Goal: Information Seeking & Learning: Learn about a topic

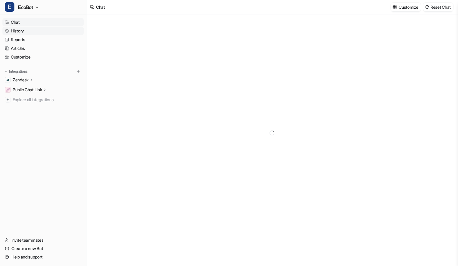
click at [17, 32] on link "History" at bounding box center [42, 31] width 81 height 8
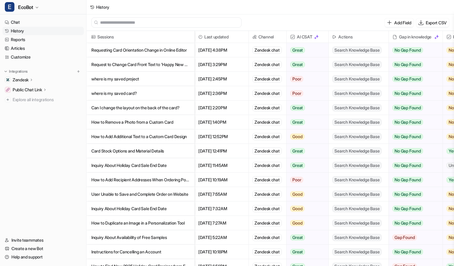
click at [167, 48] on p "Requesting Card Orientation Change in Online Editor" at bounding box center [140, 50] width 98 height 14
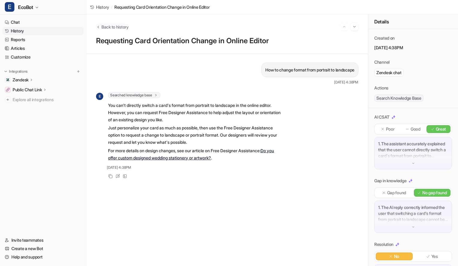
click at [122, 28] on span "Back to history" at bounding box center [114, 27] width 27 height 6
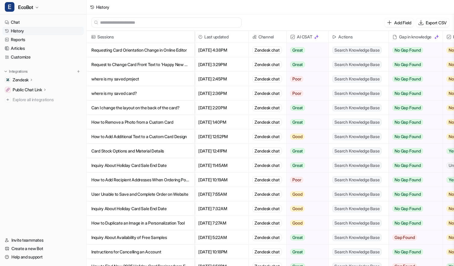
click at [168, 63] on p "Request to Change Card Front Text to 'Happy New Year'" at bounding box center [140, 64] width 98 height 14
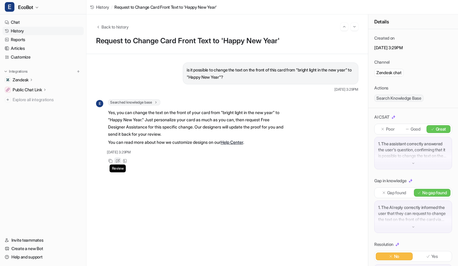
click at [119, 159] on icon at bounding box center [118, 160] width 2 height 2
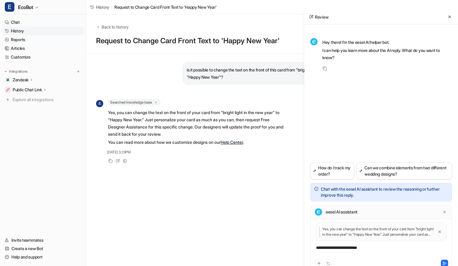
click at [359, 253] on div "**********" at bounding box center [381, 252] width 139 height 14
click at [355, 248] on div "**********" at bounding box center [381, 252] width 139 height 14
click at [388, 248] on div "**********" at bounding box center [381, 252] width 139 height 14
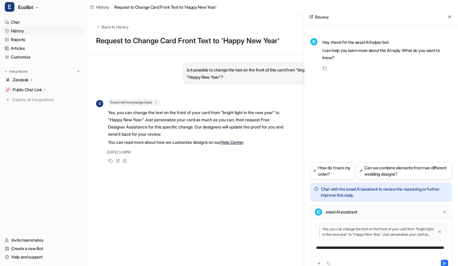
click at [386, 254] on div "**********" at bounding box center [381, 252] width 139 height 14
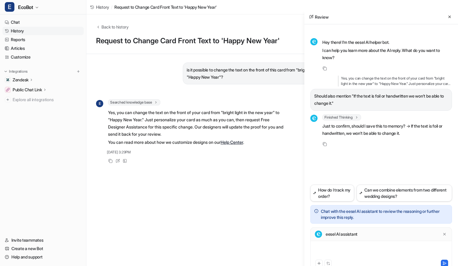
click at [357, 248] on div at bounding box center [381, 252] width 139 height 14
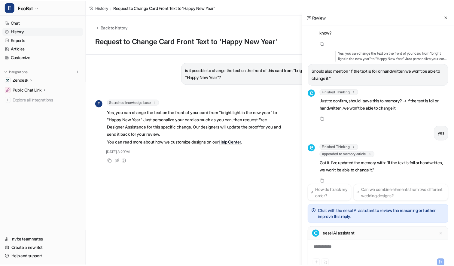
scroll to position [33, 0]
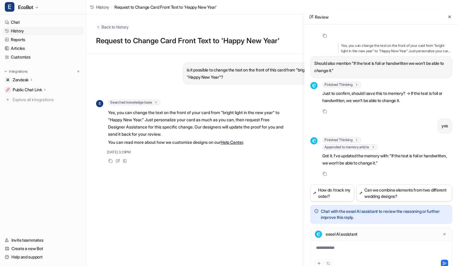
click at [117, 26] on span "Back to history" at bounding box center [114, 27] width 27 height 6
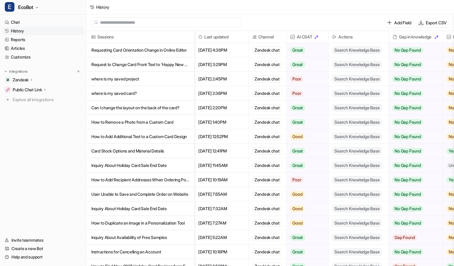
click at [159, 96] on p "where is my saved card?" at bounding box center [140, 93] width 98 height 14
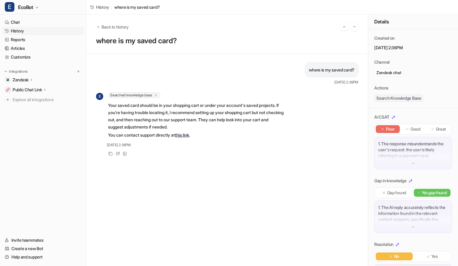
click at [400, 150] on p "1. The response misunderstands the user's request: the user is likely referring…" at bounding box center [413, 150] width 70 height 18
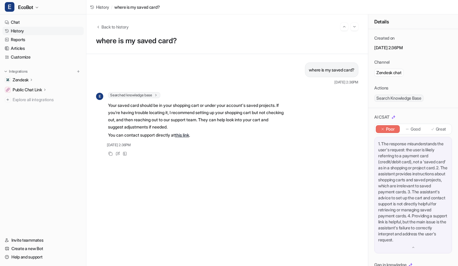
click at [436, 131] on p "Great" at bounding box center [441, 129] width 11 height 6
click at [113, 26] on span "Back to history" at bounding box center [114, 27] width 27 height 6
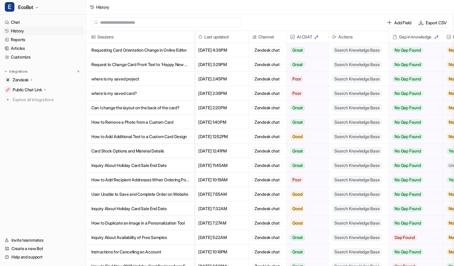
click at [163, 78] on p "where is my saved project" at bounding box center [140, 79] width 98 height 14
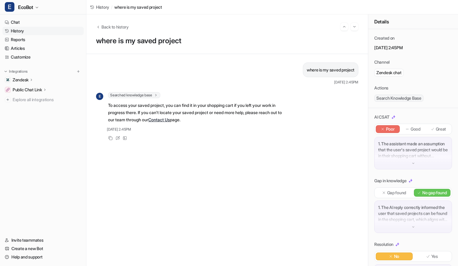
click at [412, 127] on p "Good" at bounding box center [416, 129] width 10 height 6
click at [117, 27] on span "Back to history" at bounding box center [114, 27] width 27 height 6
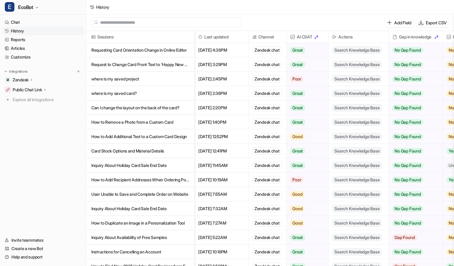
click at [176, 182] on p "How to Add Recipient Addresses When Ordering Postcards" at bounding box center [140, 180] width 98 height 14
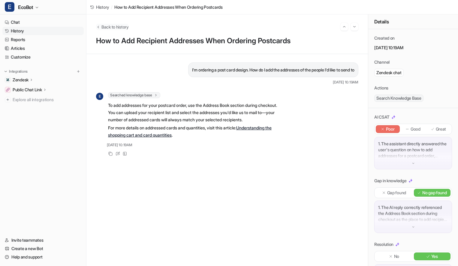
click at [110, 25] on span "Back to history" at bounding box center [114, 27] width 27 height 6
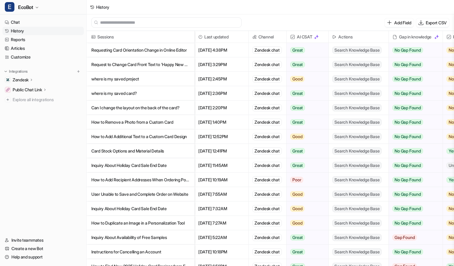
click at [179, 139] on p "How to Add Additional Text to a Custom Card Design" at bounding box center [140, 136] width 98 height 14
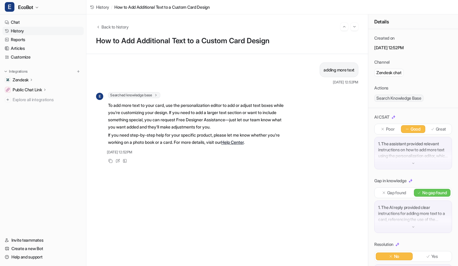
click at [100, 9] on span "History" at bounding box center [102, 7] width 13 height 6
